Goal: Find specific page/section: Find specific page/section

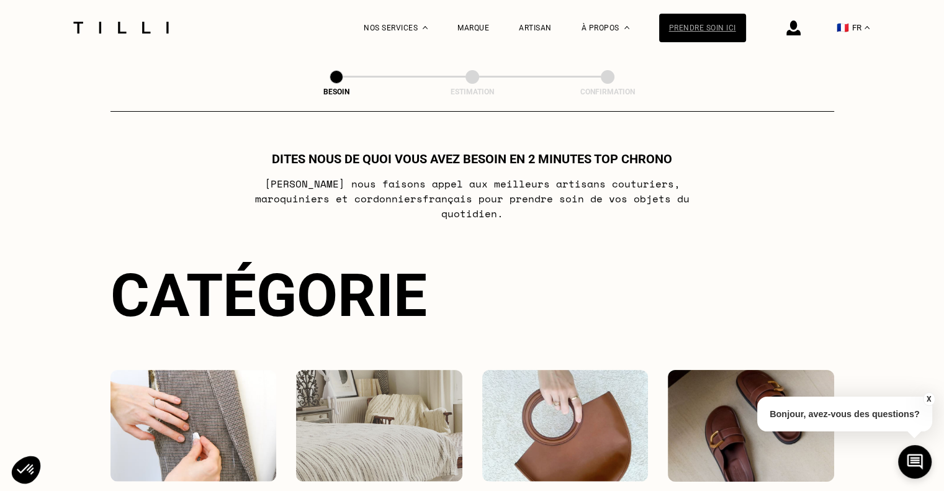
click at [712, 37] on div "Prendre soin ici" at bounding box center [702, 28] width 87 height 29
click at [697, 21] on div "Prendre soin ici" at bounding box center [702, 28] width 87 height 29
click at [712, 32] on div "Prendre soin ici" at bounding box center [702, 28] width 87 height 29
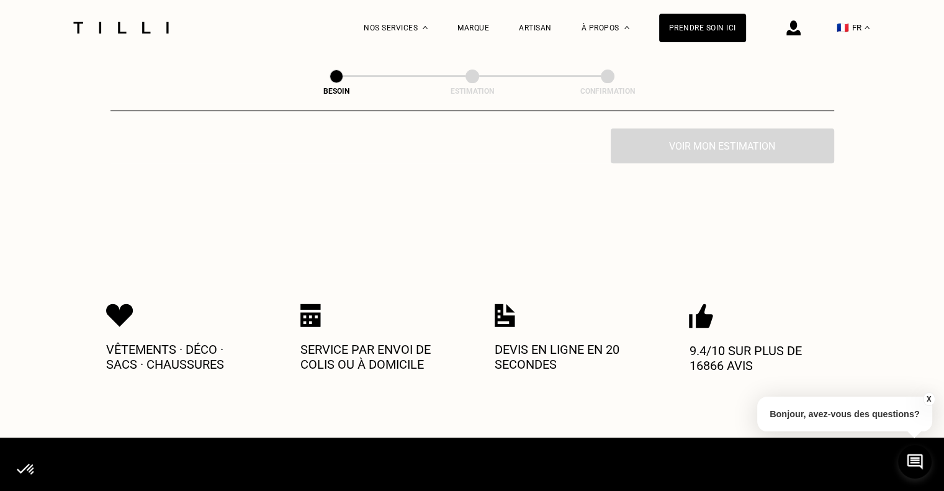
scroll to position [621, 0]
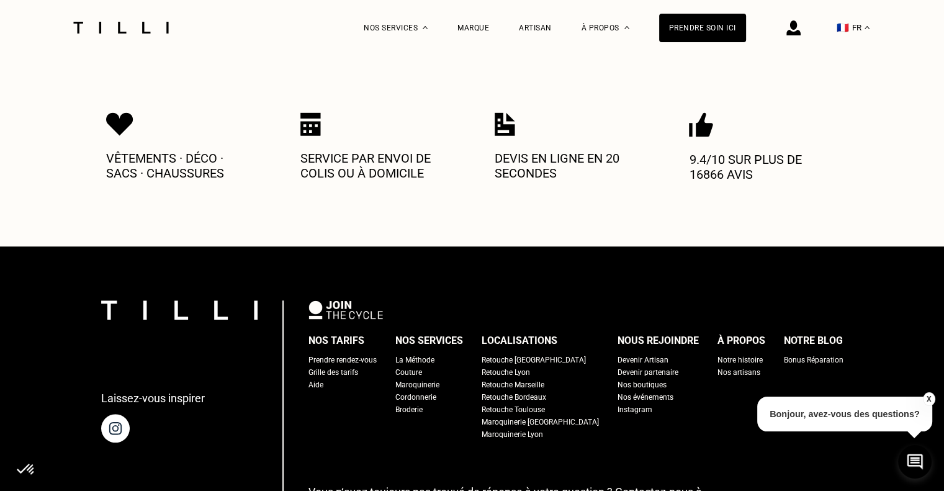
click at [377, 354] on div "Prendre rendez-vous" at bounding box center [342, 360] width 68 height 12
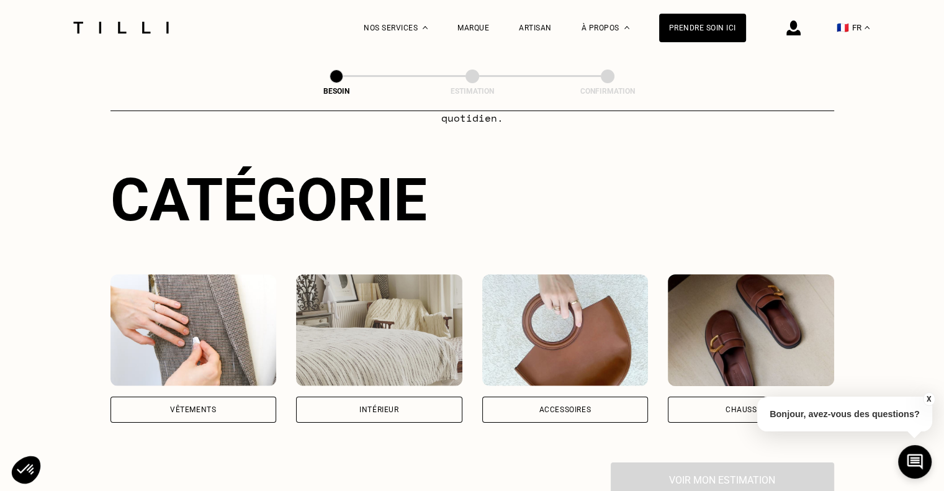
scroll to position [310, 0]
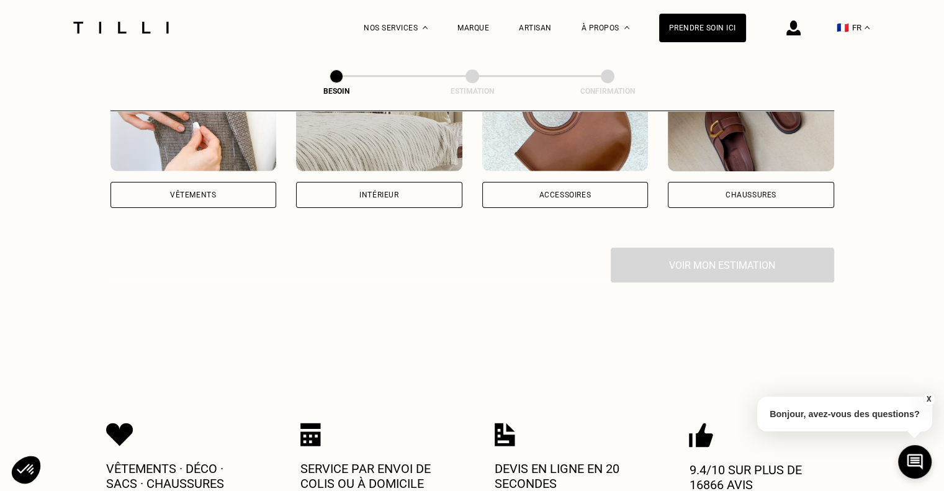
click at [218, 185] on div "Vêtements" at bounding box center [193, 195] width 166 height 26
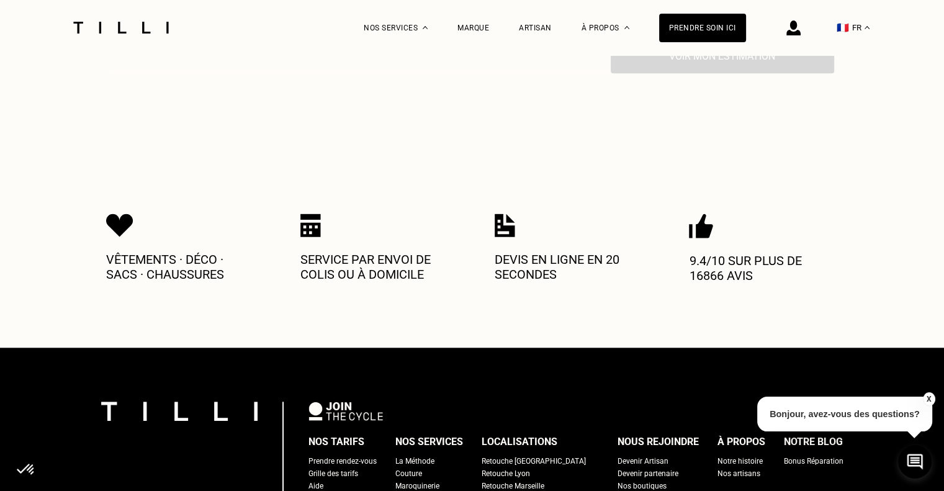
scroll to position [1267, 0]
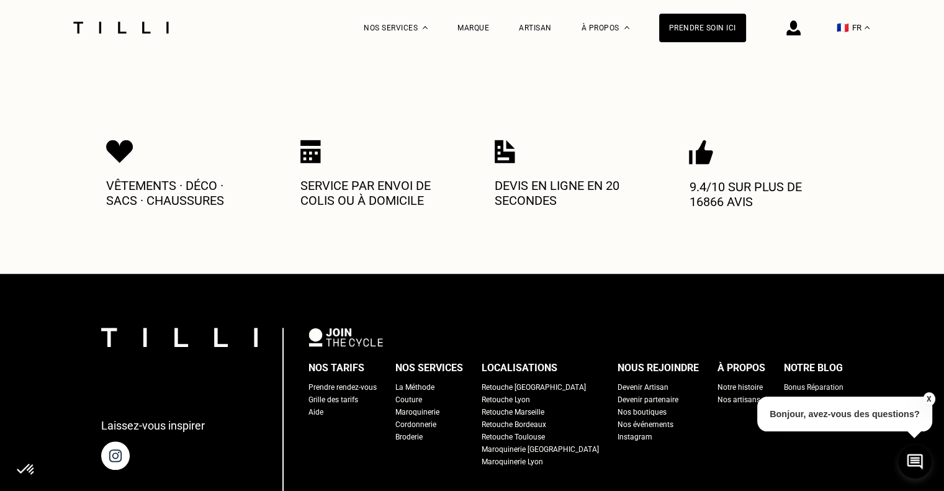
click at [529, 381] on div "Retouche [GEOGRAPHIC_DATA]" at bounding box center [534, 387] width 104 height 12
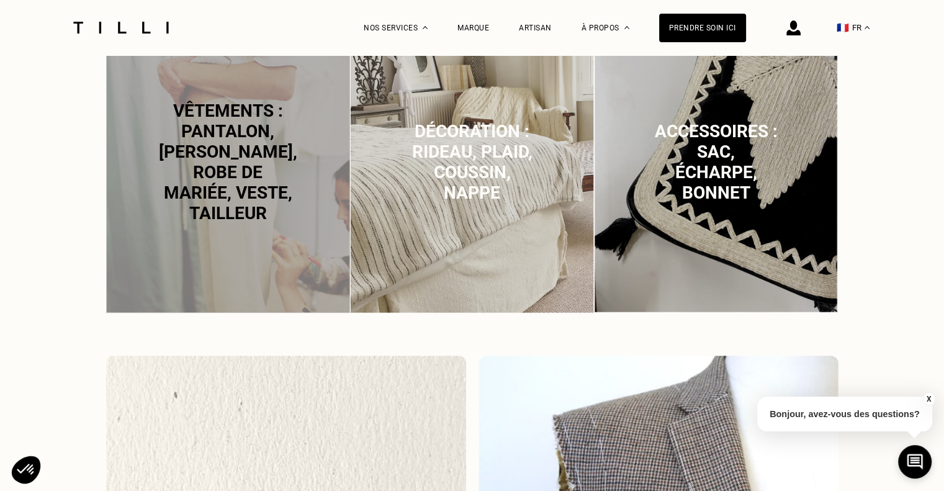
scroll to position [827, 0]
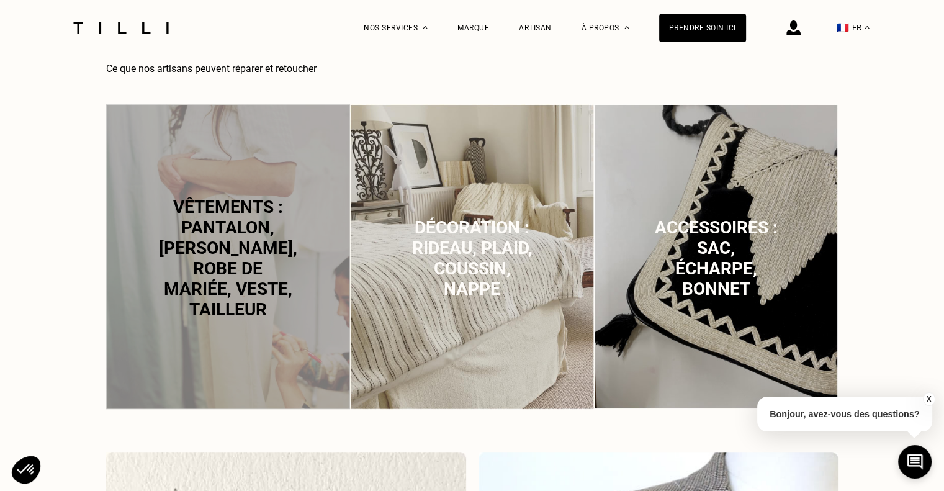
click at [266, 339] on div "Vêtements : pantalon, [PERSON_NAME], robe de mariée, veste, tailleur" at bounding box center [228, 258] width 244 height 308
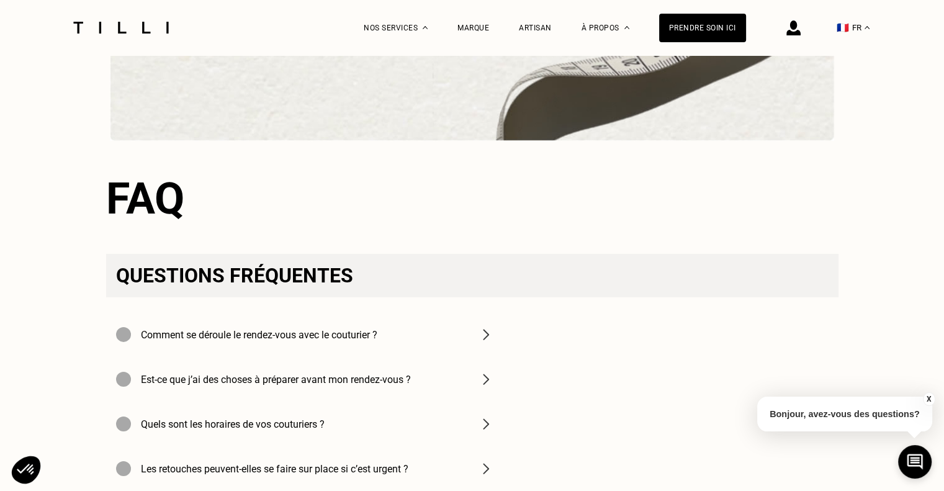
scroll to position [4029, 0]
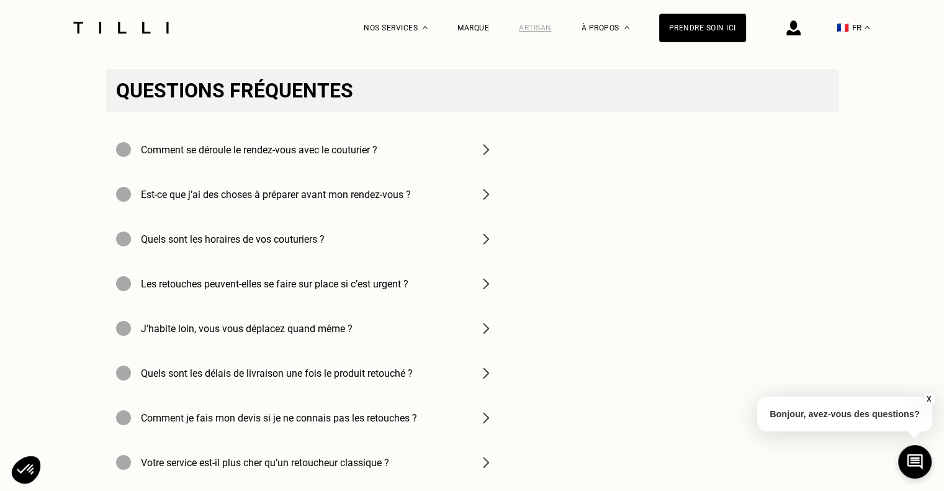
click at [543, 31] on div "Artisan" at bounding box center [535, 28] width 33 height 9
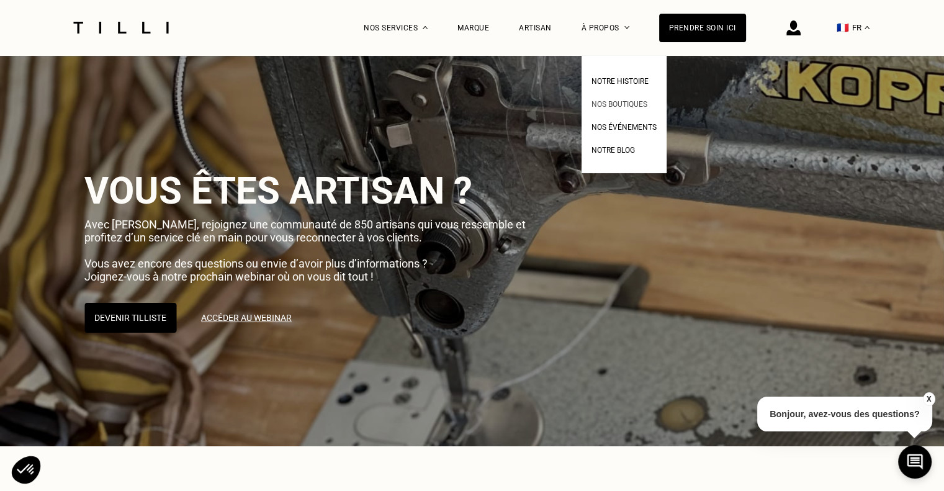
click at [639, 106] on span "Nos boutiques" at bounding box center [619, 104] width 56 height 9
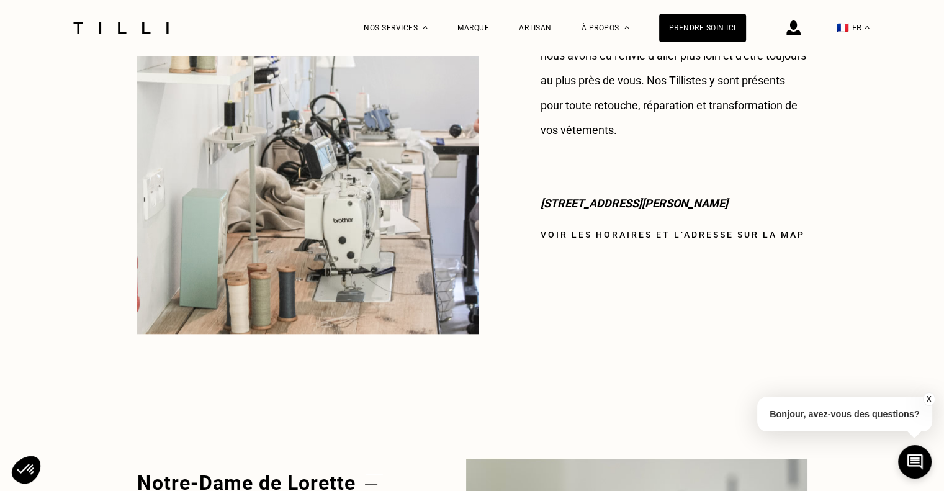
scroll to position [1241, 0]
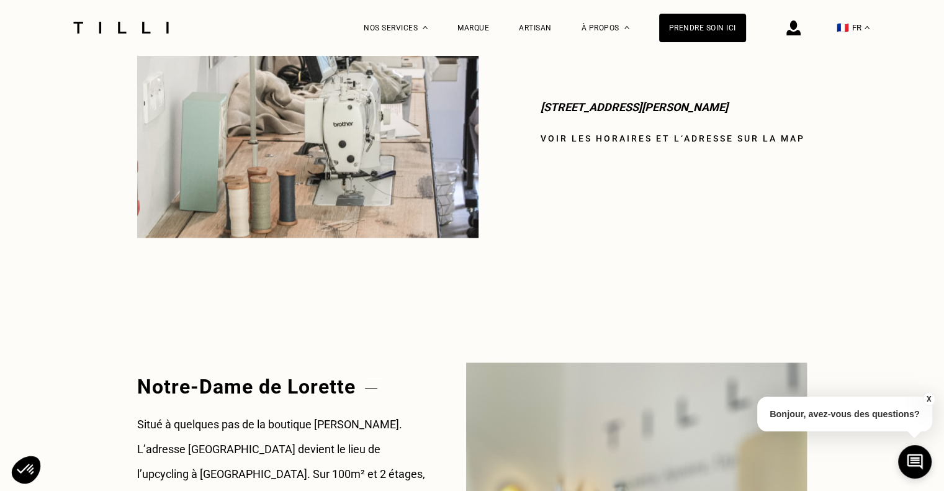
click at [606, 133] on link "Voir les horaires et l‘adresse sur la map" at bounding box center [672, 138] width 264 height 10
